Goal: Task Accomplishment & Management: Complete application form

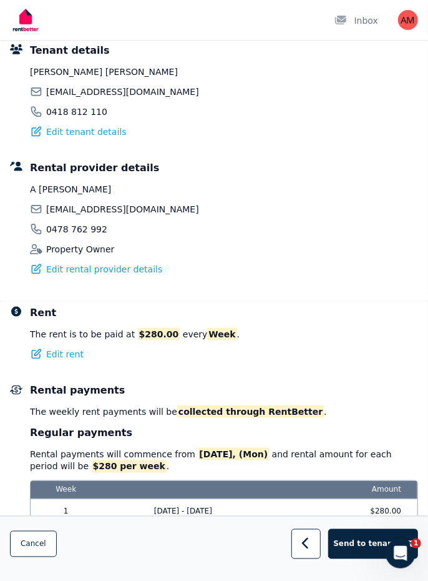
click at [362, 538] on span "Send to tenants" at bounding box center [368, 543] width 70 height 10
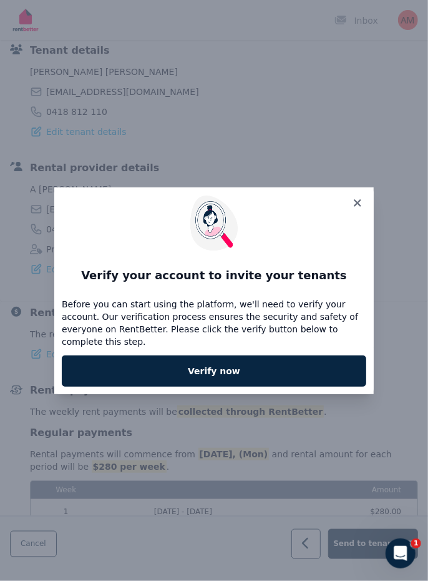
click at [270, 368] on link "Verify now" at bounding box center [214, 370] width 305 height 31
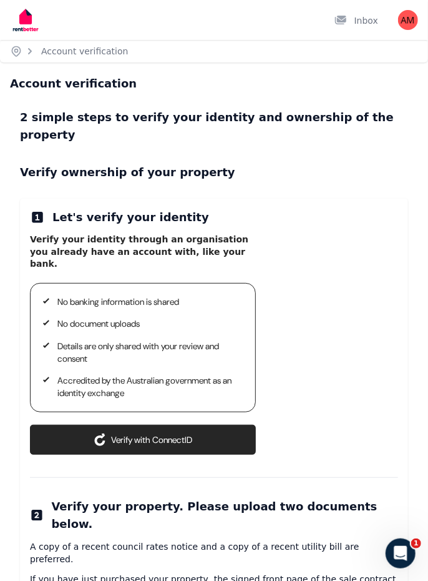
click at [174, 425] on button "Verify with ConnectID" at bounding box center [143, 440] width 226 height 30
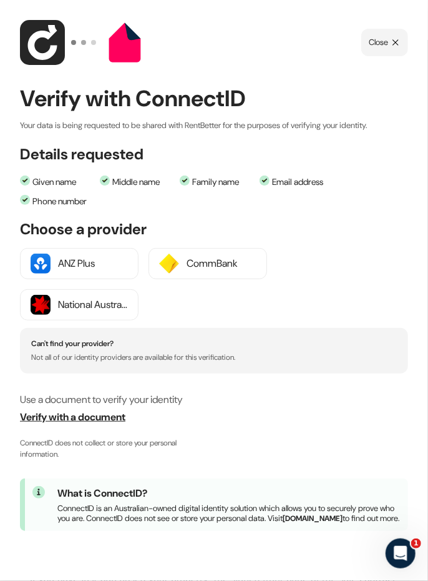
click at [109, 418] on span "Verify with a document" at bounding box center [214, 417] width 388 height 15
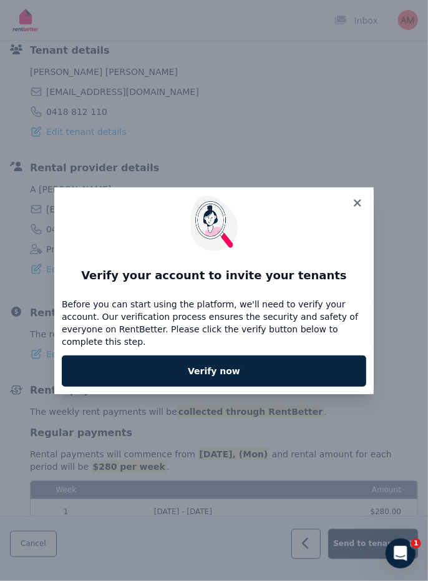
scroll to position [284, 0]
click at [361, 206] on icon at bounding box center [357, 202] width 7 height 7
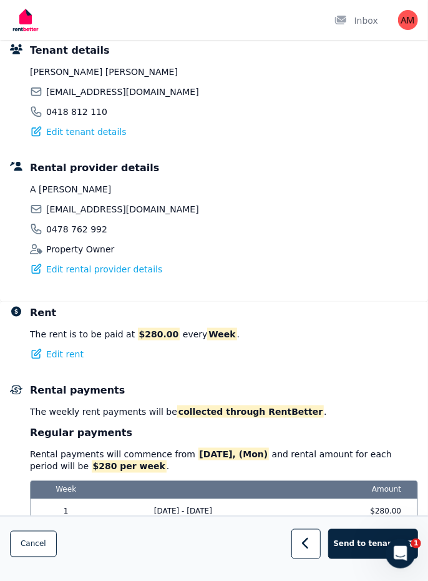
click at [410, 553] on div "Open Intercom Messenger" at bounding box center [400, 552] width 41 height 41
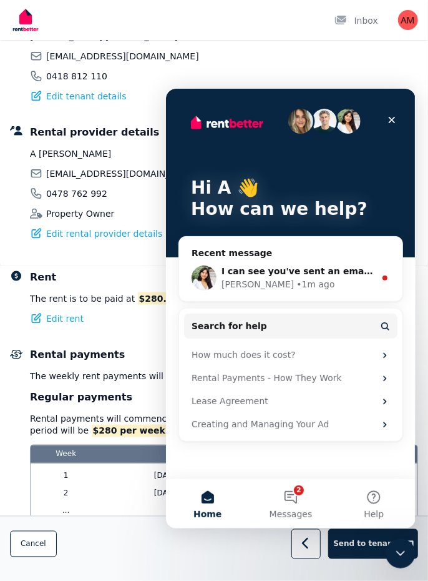
scroll to position [336, 0]
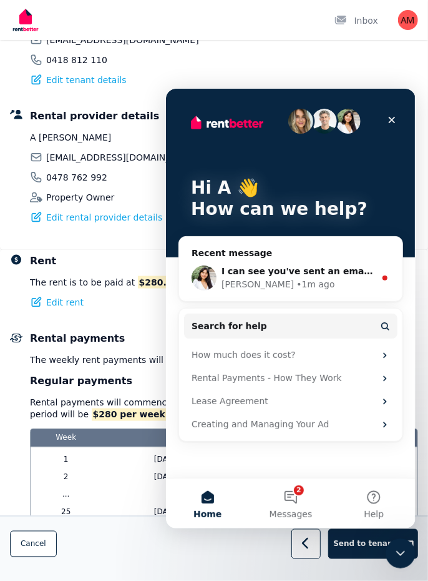
click at [297, 503] on button "2 Messages" at bounding box center [290, 503] width 83 height 50
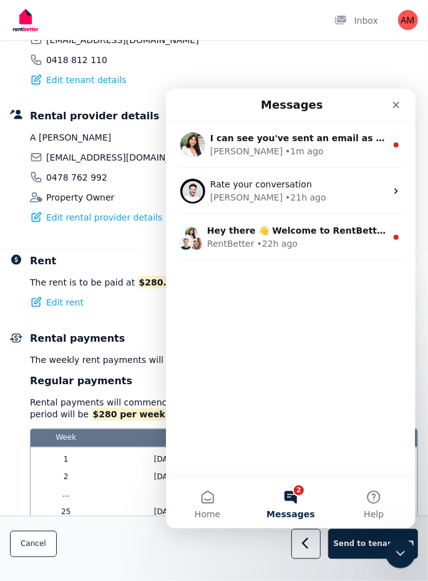
click at [353, 147] on div "Rochelle • 1m ago" at bounding box center [298, 150] width 176 height 13
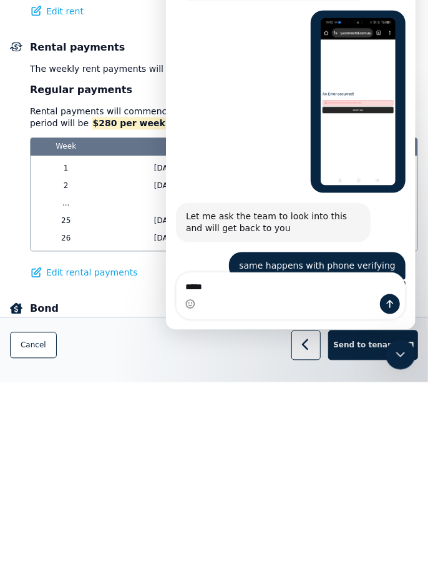
scroll to position [2137, 0]
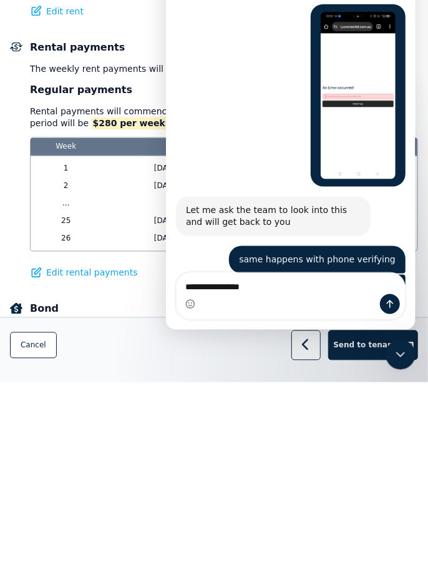
type textarea "**********"
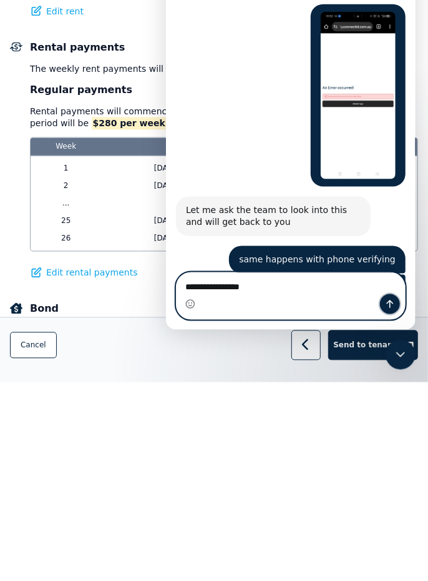
click at [397, 306] on button "Send a message…" at bounding box center [390, 304] width 20 height 20
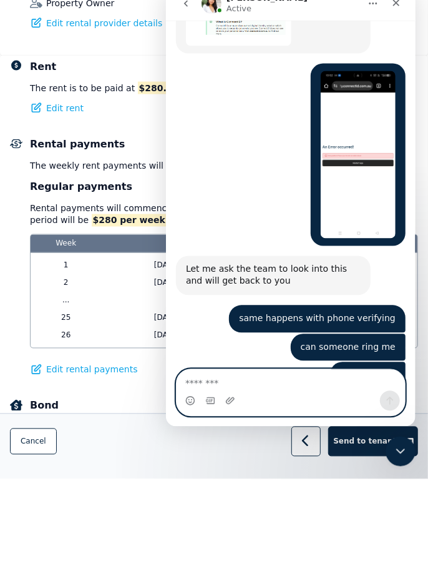
scroll to position [428, 0]
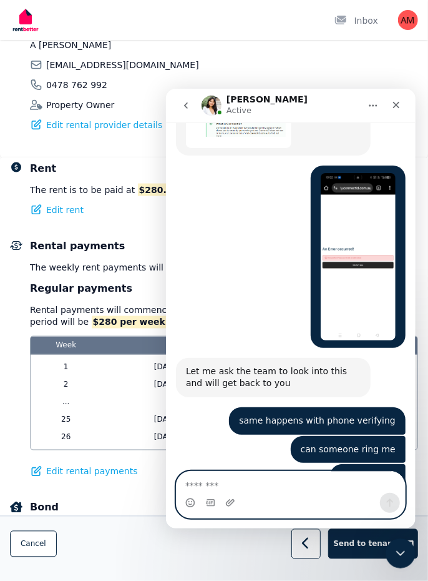
click at [263, 490] on textarea "Message…" at bounding box center [290, 481] width 229 height 21
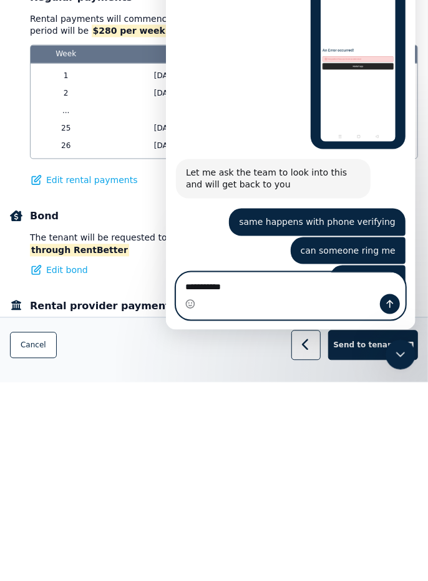
type textarea "**********"
click at [395, 309] on button "Send a message…" at bounding box center [390, 304] width 20 height 20
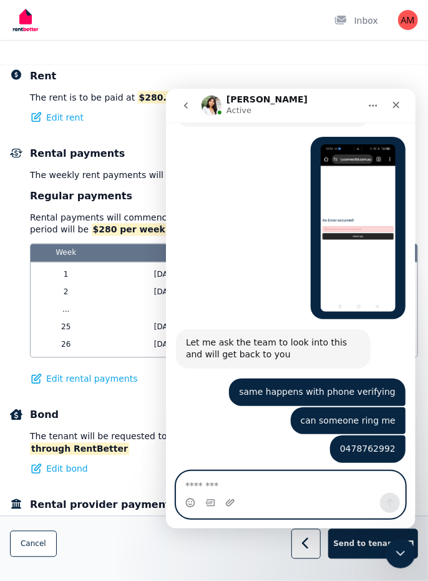
scroll to position [2240, 0]
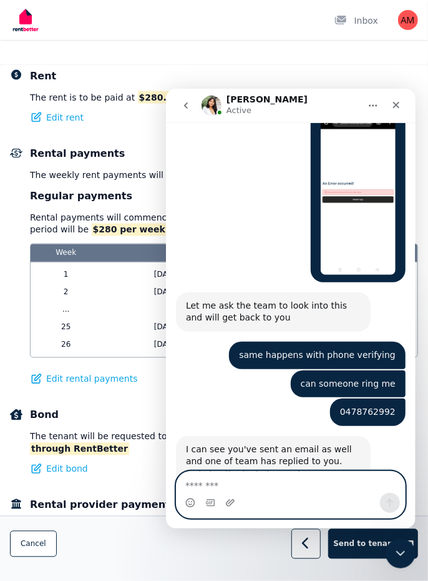
click at [257, 490] on textarea "Message…" at bounding box center [290, 481] width 229 height 21
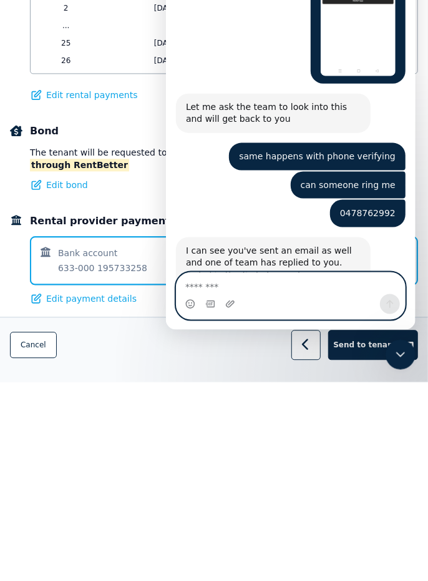
scroll to position [613, 0]
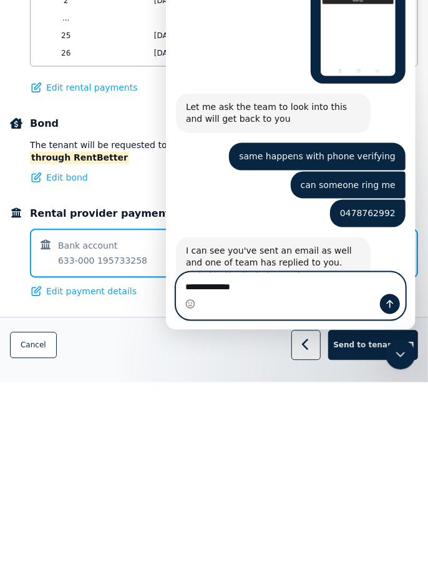
type textarea "**********"
click at [398, 307] on button "Send a message…" at bounding box center [390, 304] width 20 height 20
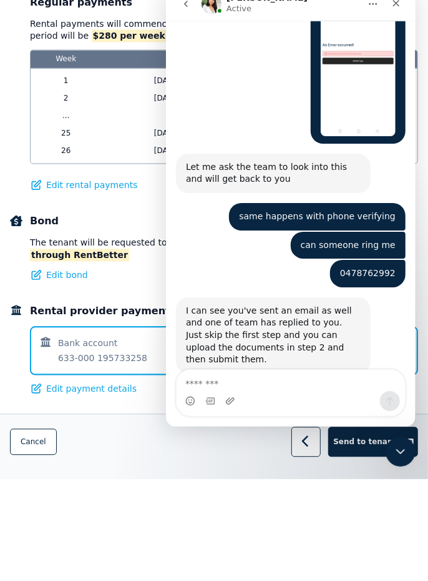
click at [124, 359] on div "Rent The rent is to be paid at $280.00 every Week . Edit rent Rental payments T…" at bounding box center [214, 248] width 428 height 550
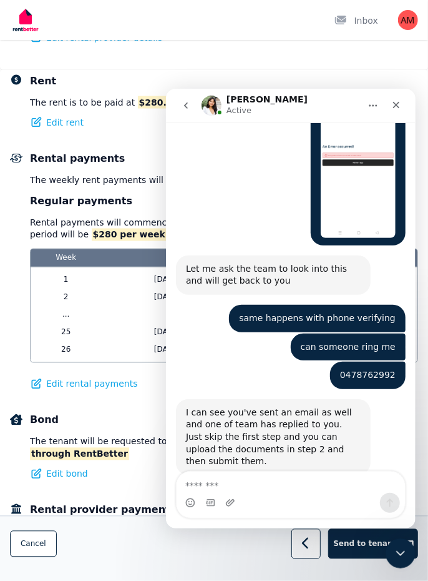
scroll to position [511, 0]
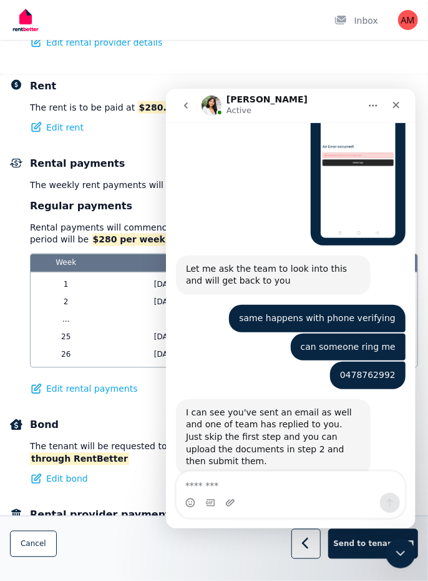
click at [359, 548] on button "Send to tenants" at bounding box center [374, 544] width 91 height 30
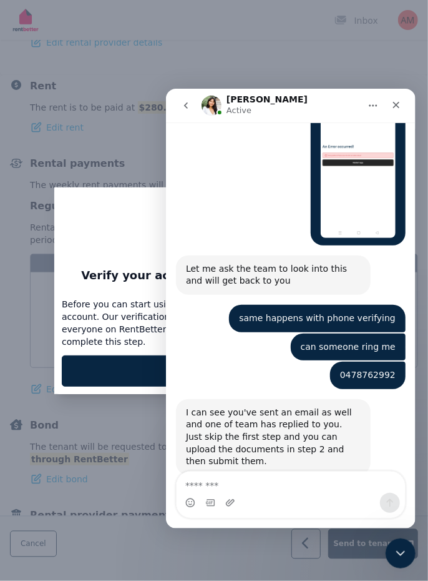
click at [112, 358] on link "Verify now" at bounding box center [214, 370] width 305 height 31
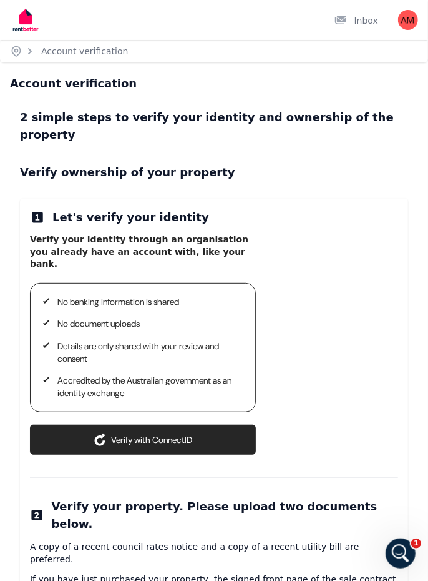
click at [190, 425] on button "Verify with ConnectID" at bounding box center [143, 440] width 226 height 30
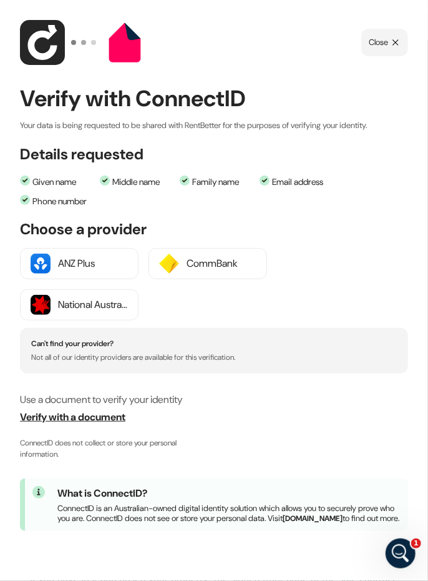
click at [99, 417] on span "Verify with a document" at bounding box center [214, 417] width 388 height 15
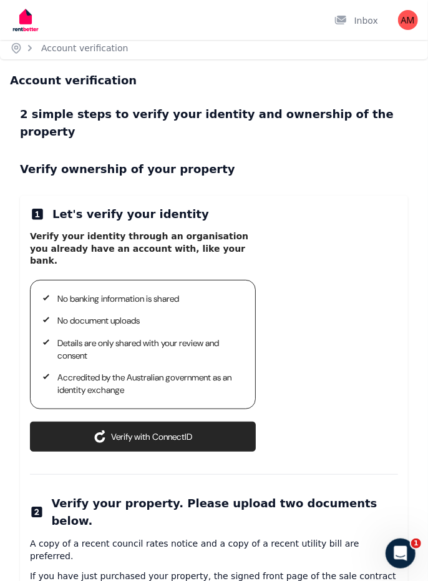
scroll to position [33, 0]
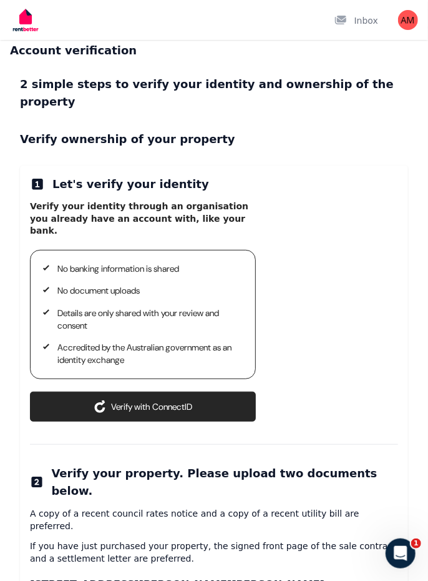
select select "**********"
select select
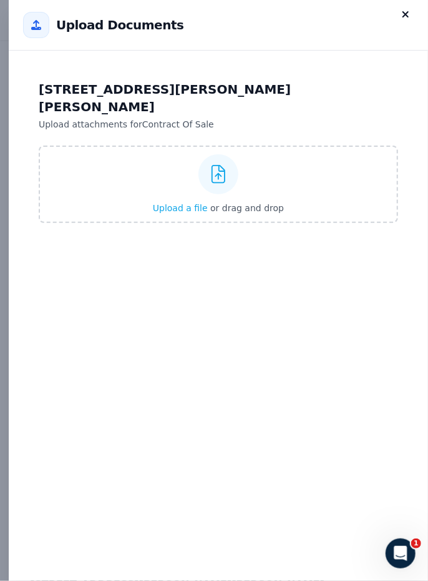
click at [271, 175] on div "Upload a file or drag and drop" at bounding box center [218, 184] width 131 height 75
click at [0, 0] on input "Upload a file or drag and drop" at bounding box center [0, 0] width 0 height 0
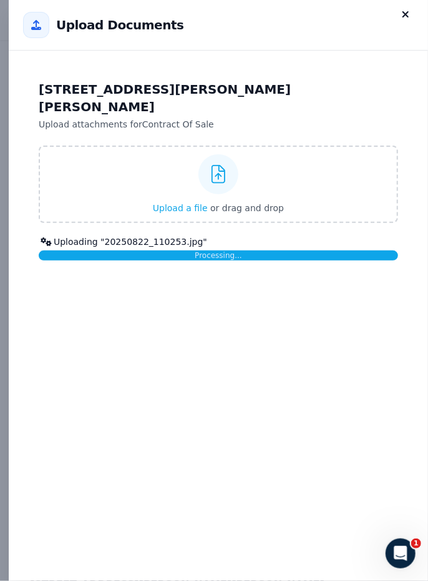
click at [275, 348] on div "70 Bowen St, Cardwell QLD 4849 Upload attachments for Contract Of Sale Upload a…" at bounding box center [219, 323] width 420 height 515
click at [289, 362] on div "70 Bowen St, Cardwell QLD 4849 Upload attachments for Contract Of Sale Upload a…" at bounding box center [219, 323] width 420 height 515
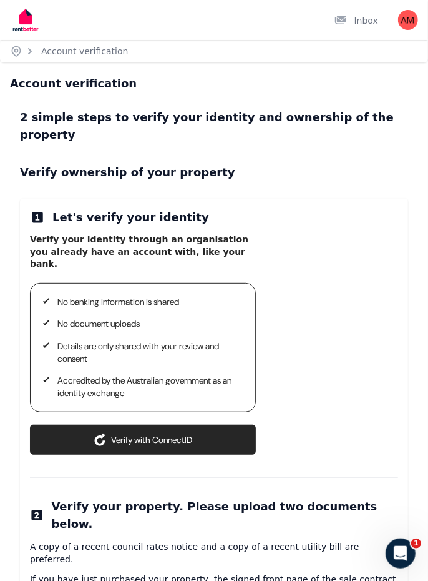
scroll to position [108, 0]
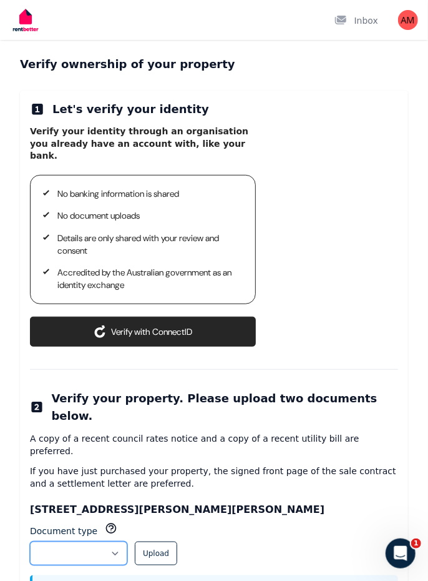
click at [127, 541] on select "**********" at bounding box center [78, 553] width 97 height 24
select select "**********"
click at [177, 541] on button "Upload" at bounding box center [156, 553] width 42 height 24
select select
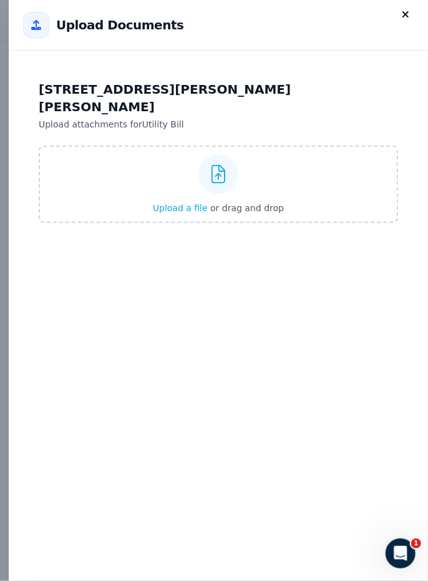
click at [225, 163] on div at bounding box center [219, 174] width 40 height 40
click at [0, 0] on input "Upload a file or drag and drop" at bounding box center [0, 0] width 0 height 0
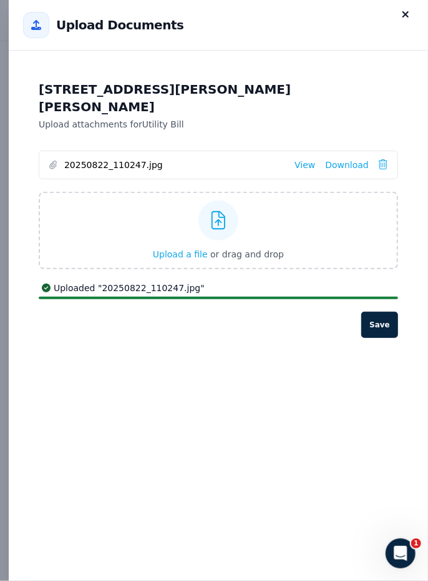
click at [385, 312] on button "Save" at bounding box center [380, 325] width 37 height 26
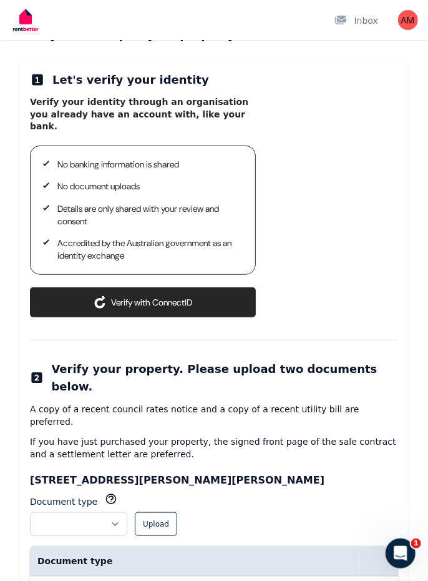
scroll to position [147, 0]
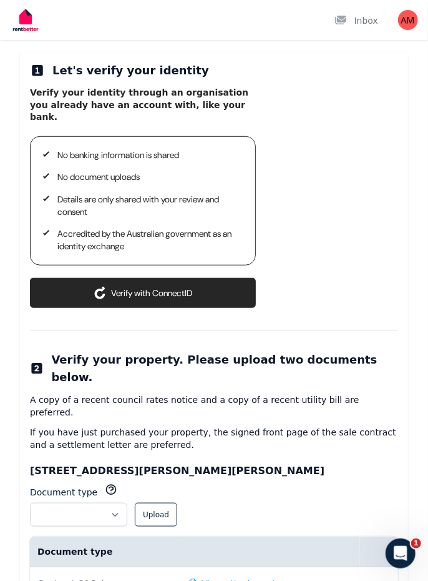
click at [207, 278] on button "Verify with ConnectID" at bounding box center [143, 293] width 226 height 30
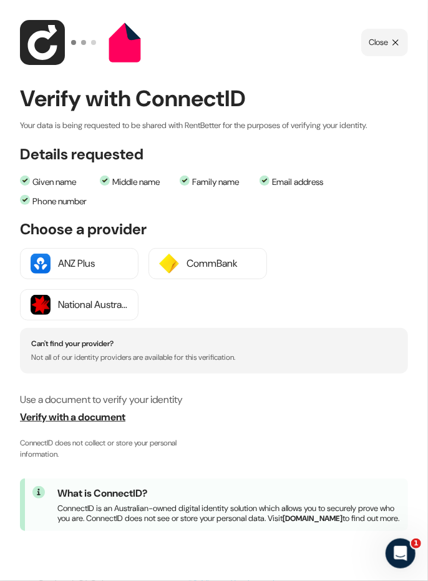
click at [101, 417] on span "Verify with a document" at bounding box center [214, 417] width 388 height 15
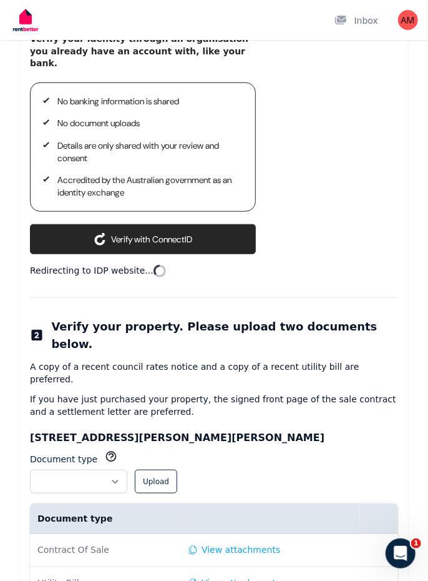
scroll to position [207, 0]
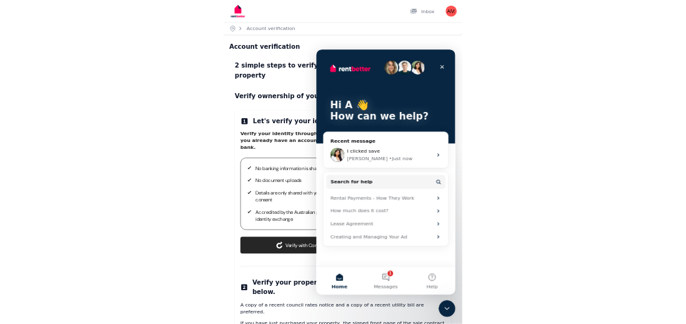
scroll to position [147, 0]
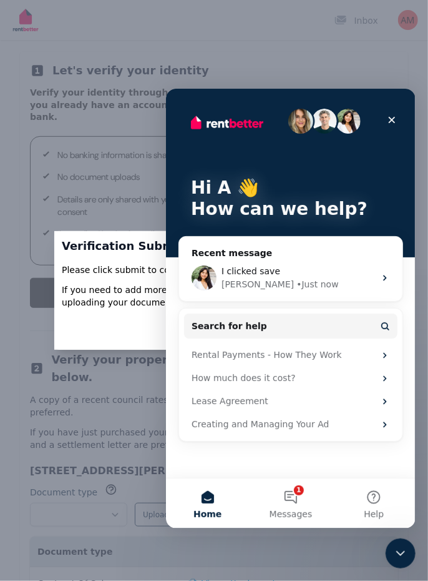
click at [119, 350] on div "Submit Cancel" at bounding box center [214, 329] width 320 height 41
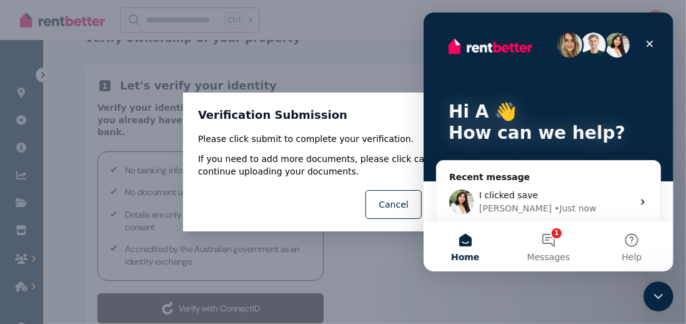
click at [428, 39] on icon "Close" at bounding box center [649, 44] width 10 height 10
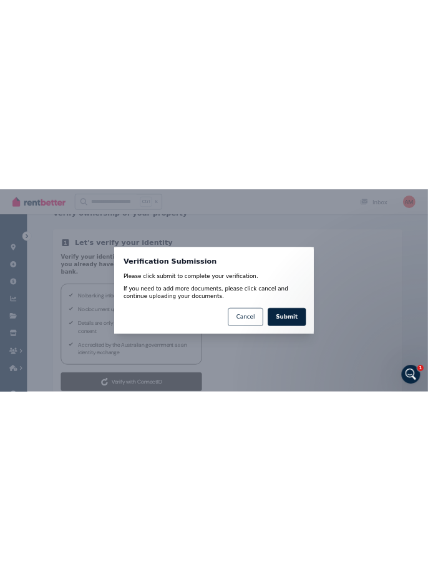
scroll to position [0, 0]
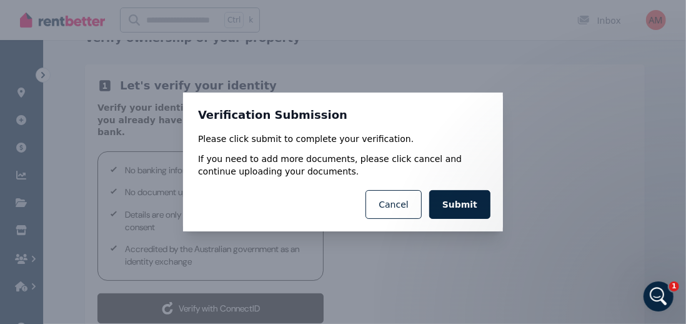
click at [428, 205] on button "Submit" at bounding box center [459, 204] width 61 height 29
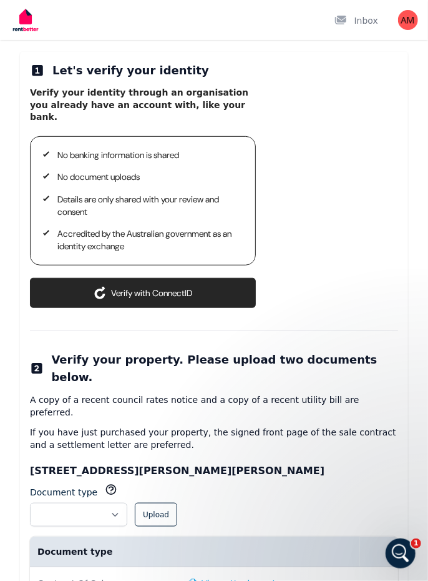
click at [409, 553] on div "Open Intercom Messenger" at bounding box center [400, 552] width 41 height 41
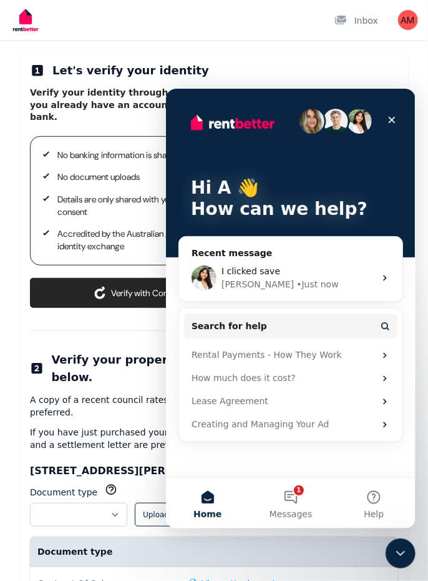
click at [368, 270] on div "I clicked save" at bounding box center [298, 270] width 154 height 13
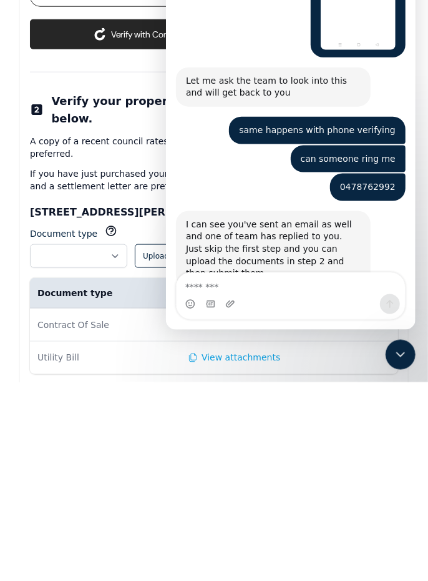
scroll to position [2277, 0]
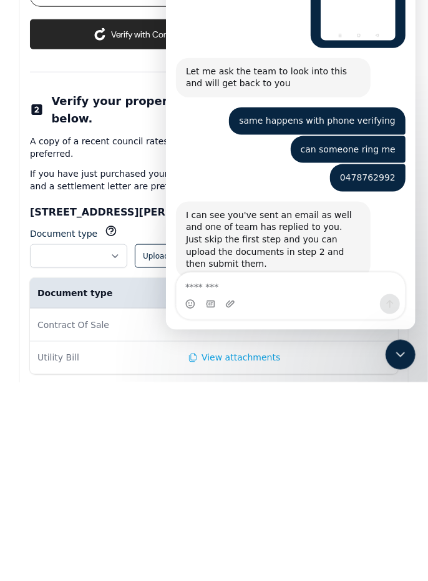
click at [254, 290] on textarea "Message…" at bounding box center [290, 283] width 229 height 21
type textarea "**********"
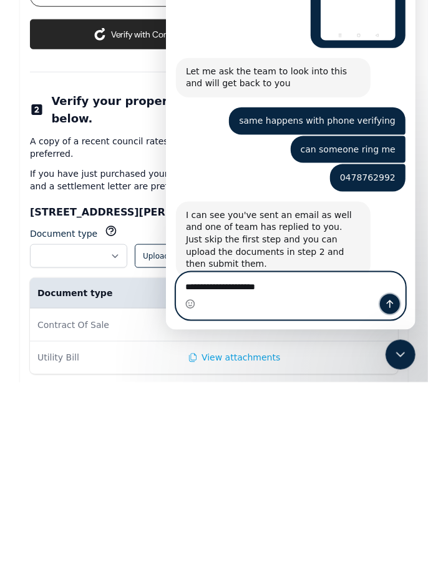
click at [397, 310] on button "Send a message…" at bounding box center [390, 304] width 20 height 20
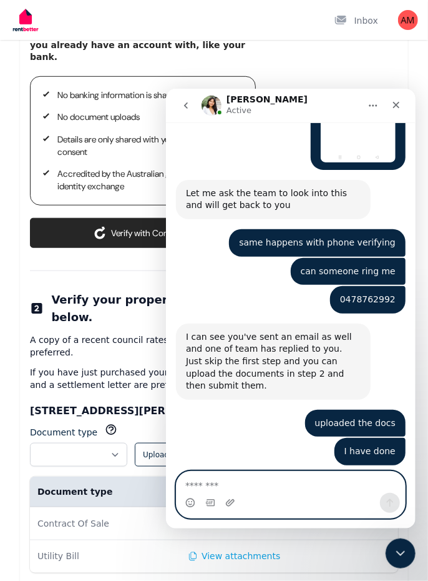
scroll to position [2368, 0]
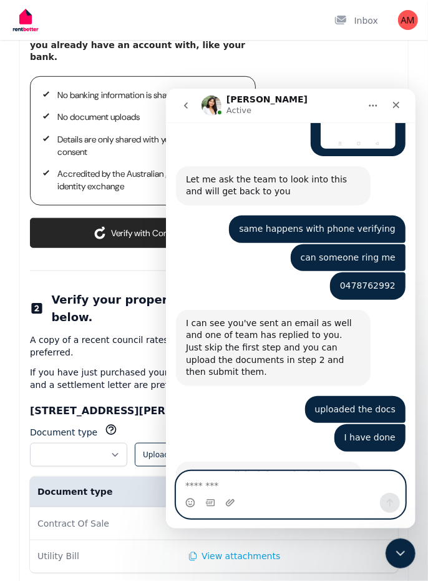
click at [258, 490] on textarea "Message…" at bounding box center [290, 481] width 229 height 21
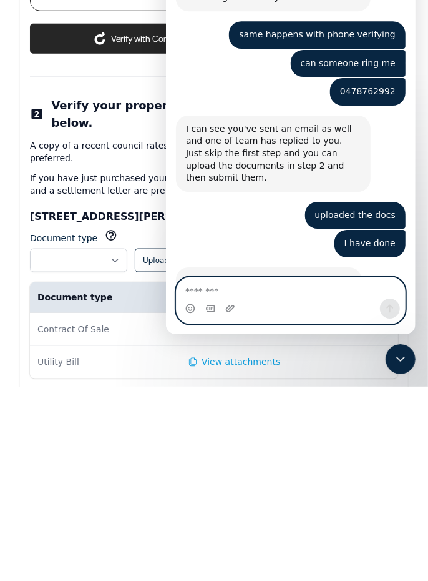
scroll to position [207, 0]
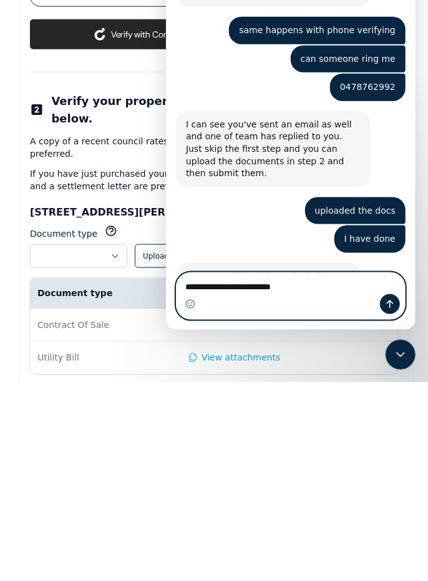
type textarea "**********"
click at [398, 307] on button "Send a message…" at bounding box center [390, 304] width 20 height 20
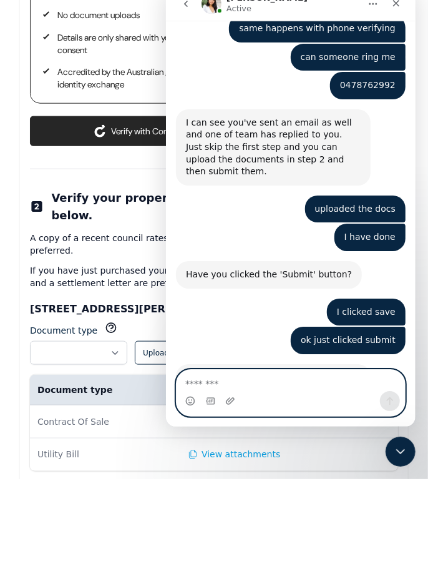
scroll to position [2466, 0]
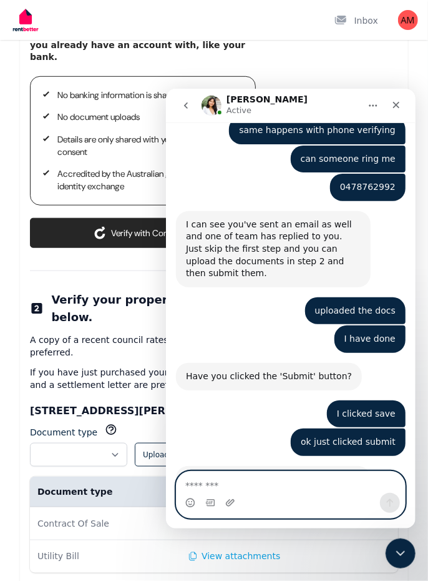
click at [262, 490] on textarea "Message…" at bounding box center [290, 481] width 229 height 21
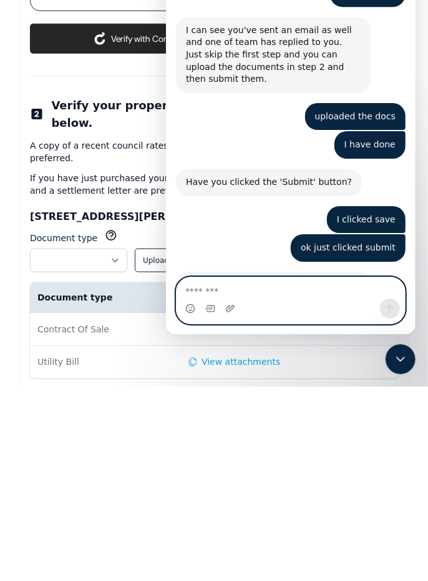
scroll to position [207, 0]
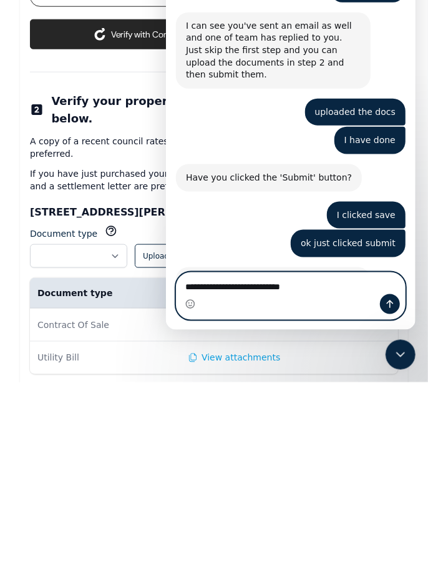
click at [288, 287] on textarea "**********" at bounding box center [290, 283] width 229 height 21
type textarea "**********"
click at [394, 308] on icon "Send a message…" at bounding box center [390, 304] width 10 height 10
